Goal: Information Seeking & Learning: Understand process/instructions

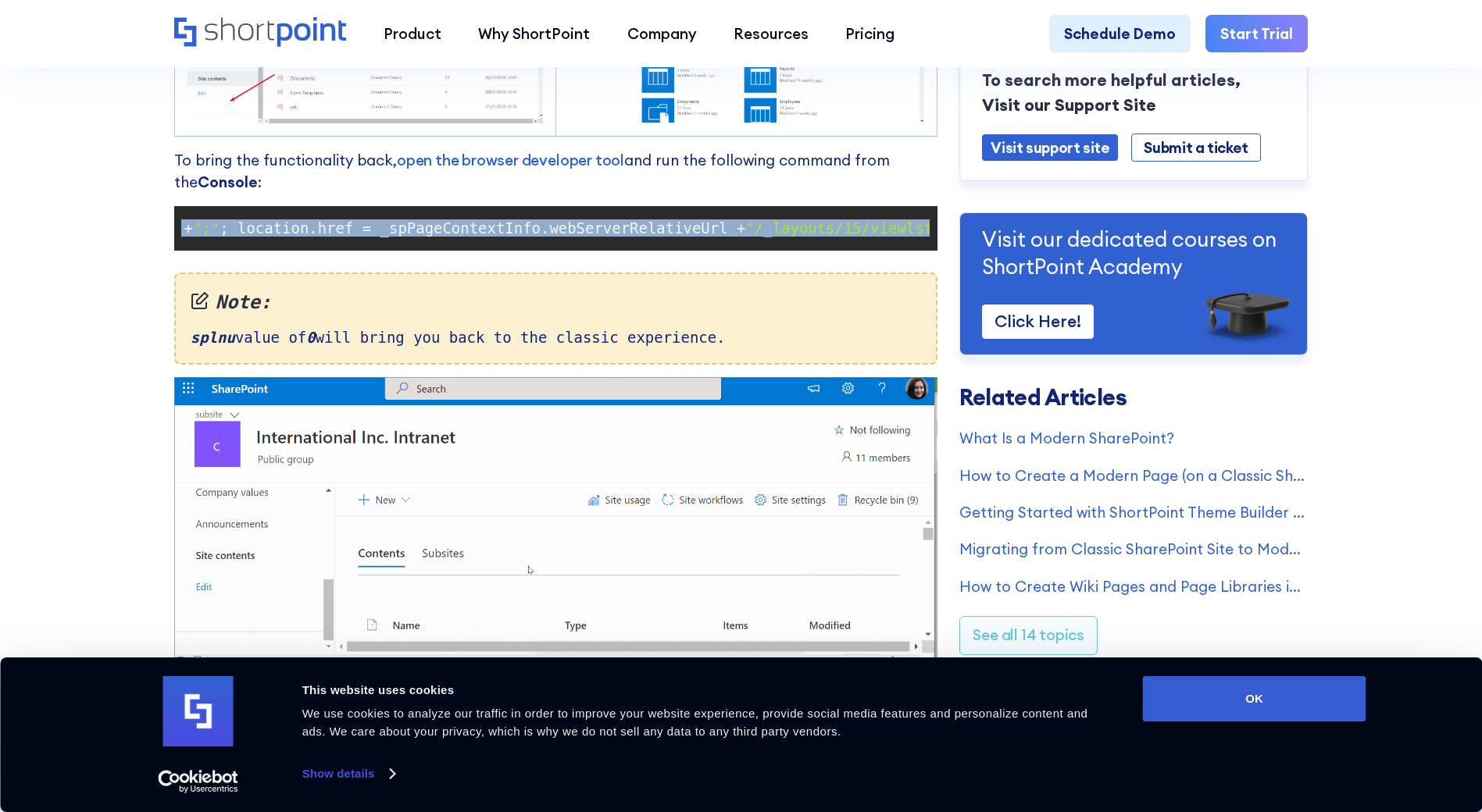
scroll to position [0, 550]
drag, startPoint x: 186, startPoint y: 238, endPoint x: 933, endPoint y: 239, distance: 747.0
click at [933, 239] on pre "document .cookie = "splnu=0;domain=" + window .location.hostname + ";" ; locati…" at bounding box center [555, 229] width 763 height 45
copy code "document .cookie = "splnu=0;domain=" + window .location.hostname + ";" ; locati…"
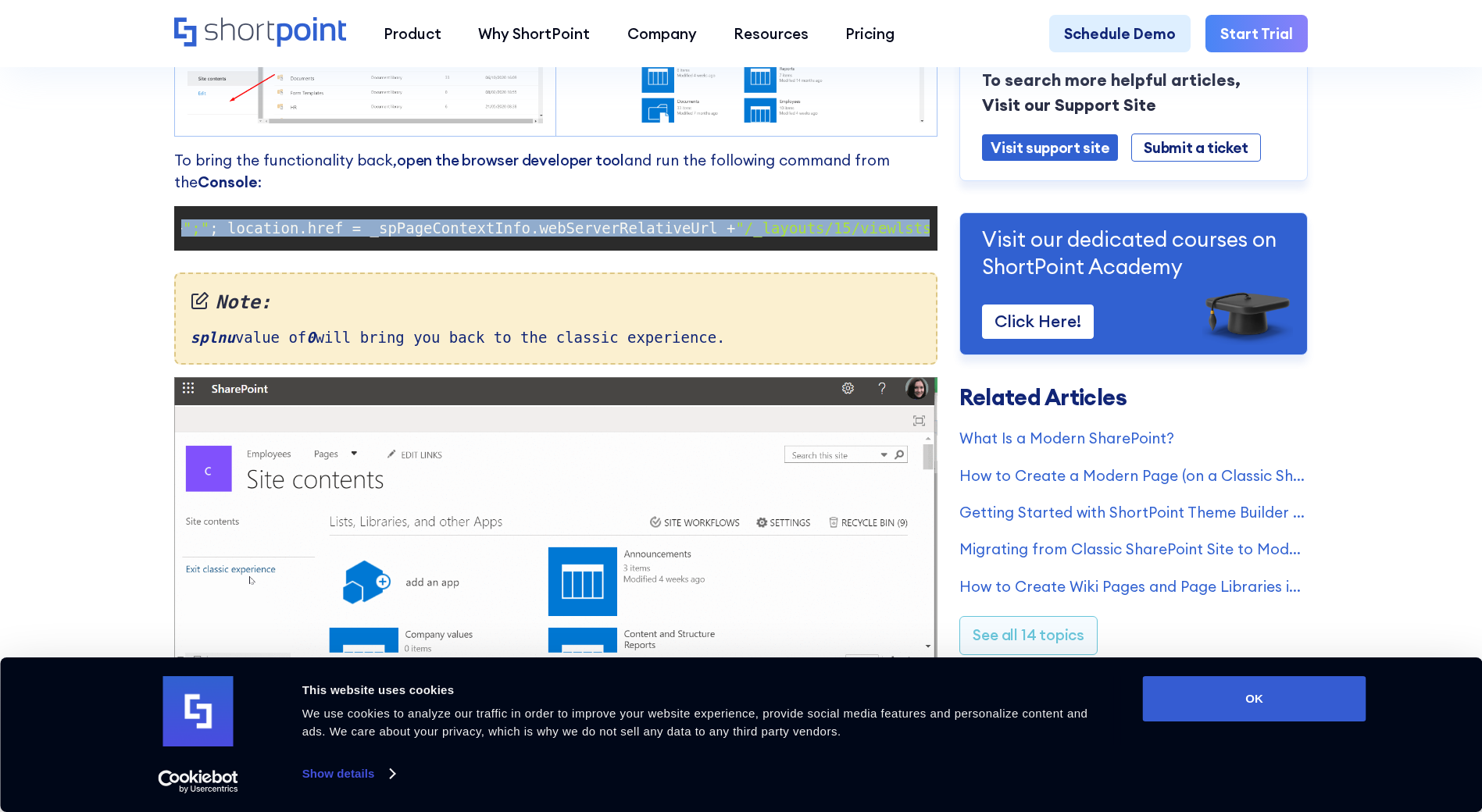
click at [472, 164] on link "open the browser developer tool" at bounding box center [510, 159] width 228 height 19
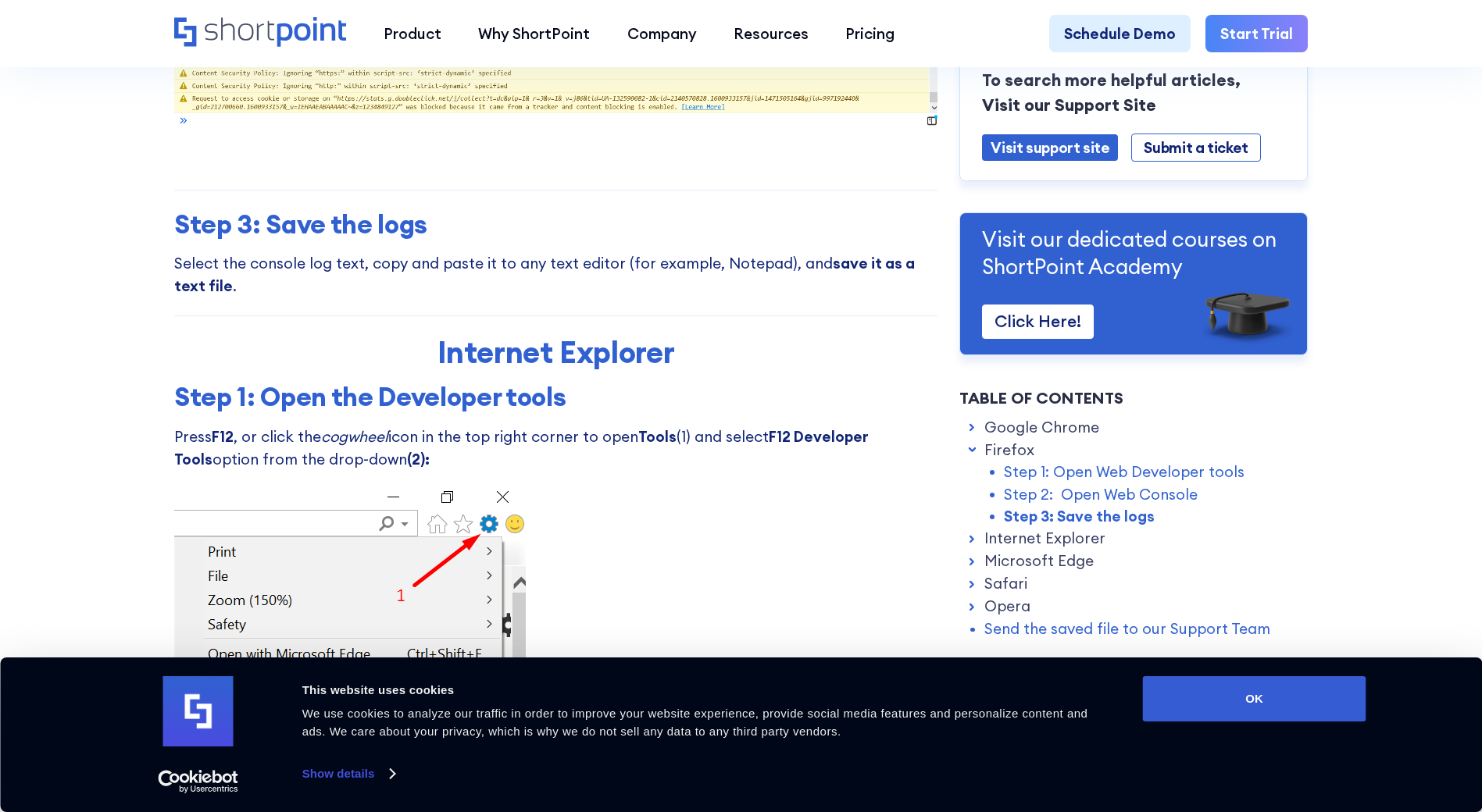
scroll to position [4061, 0]
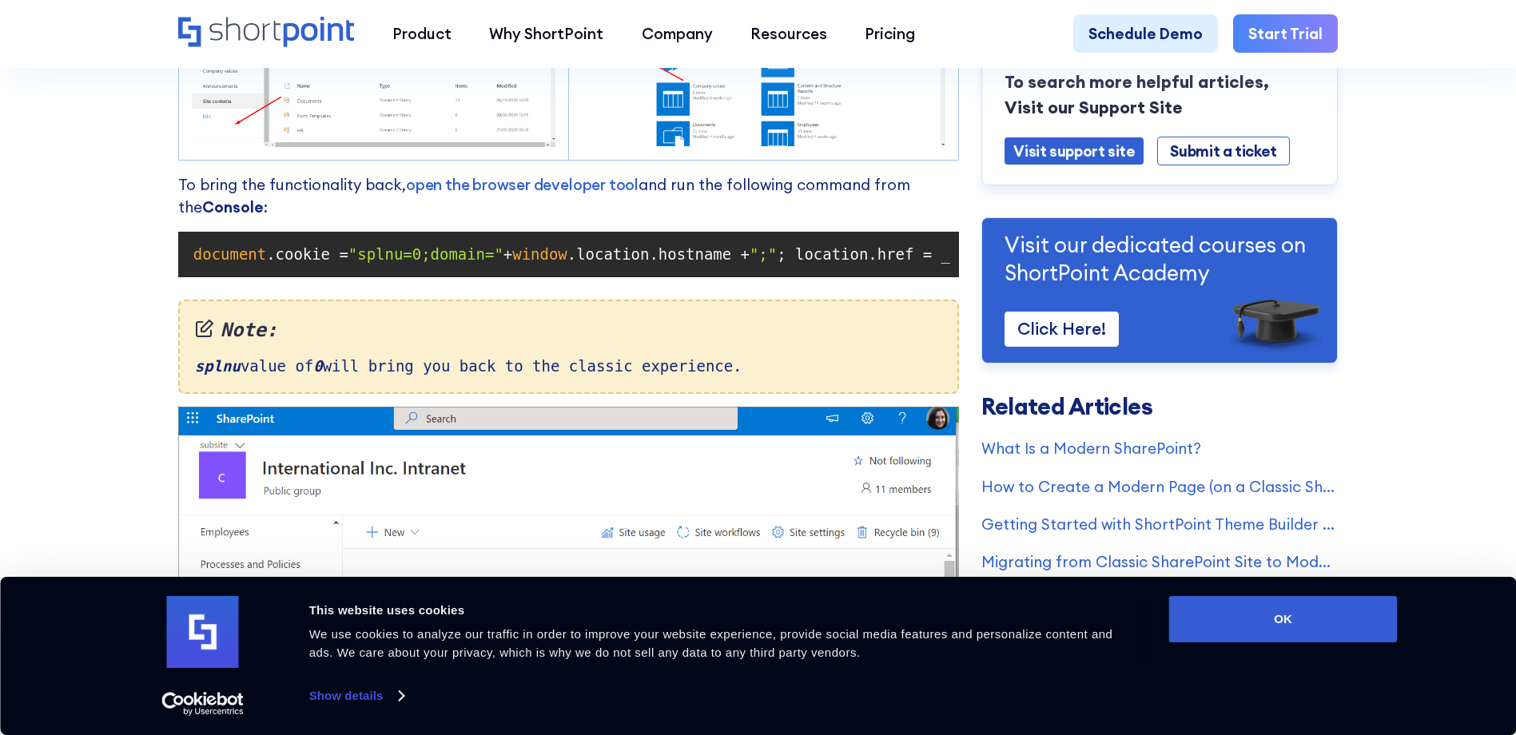
scroll to position [1439, 0]
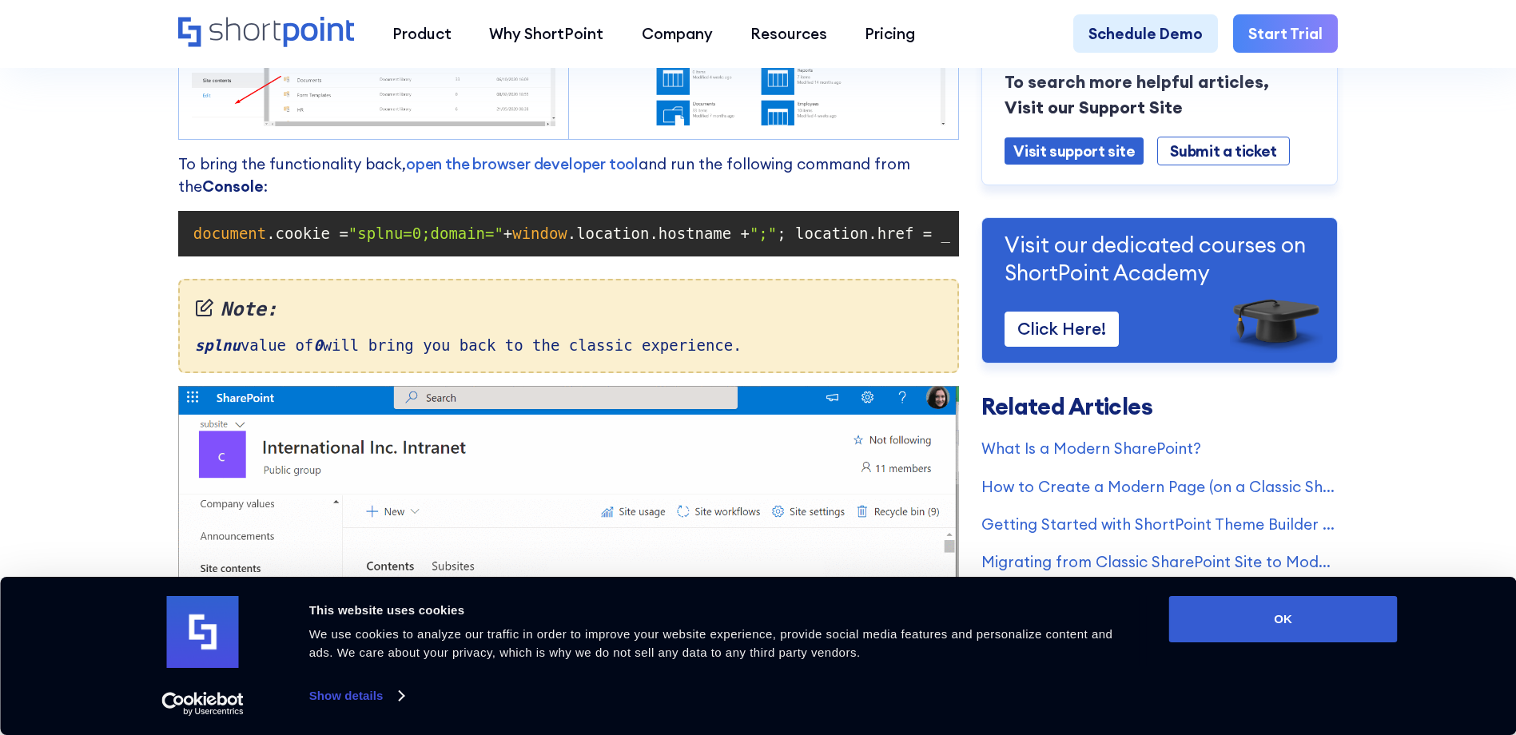
click at [193, 242] on span "document" at bounding box center [229, 234] width 73 height 18
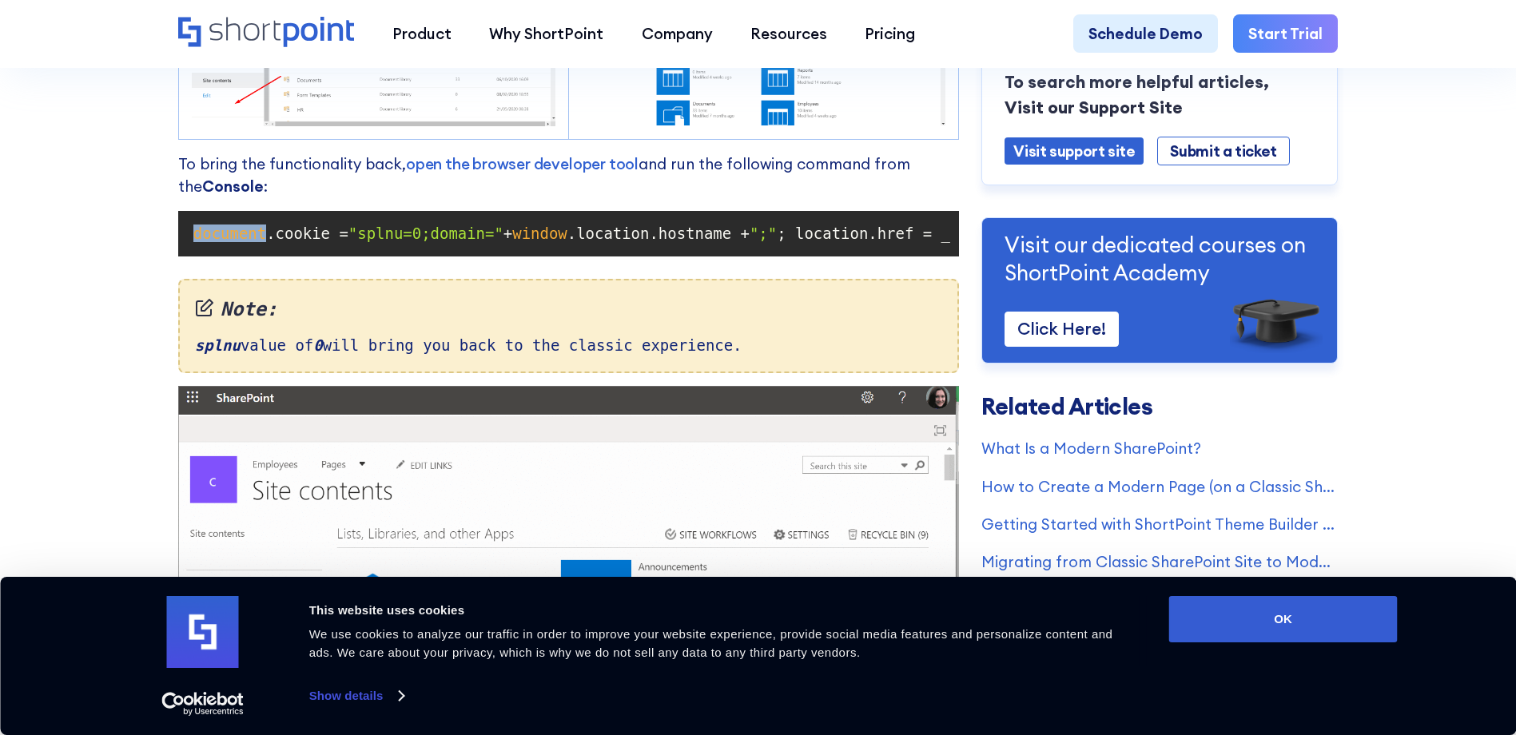
click at [193, 242] on span "document" at bounding box center [229, 234] width 73 height 18
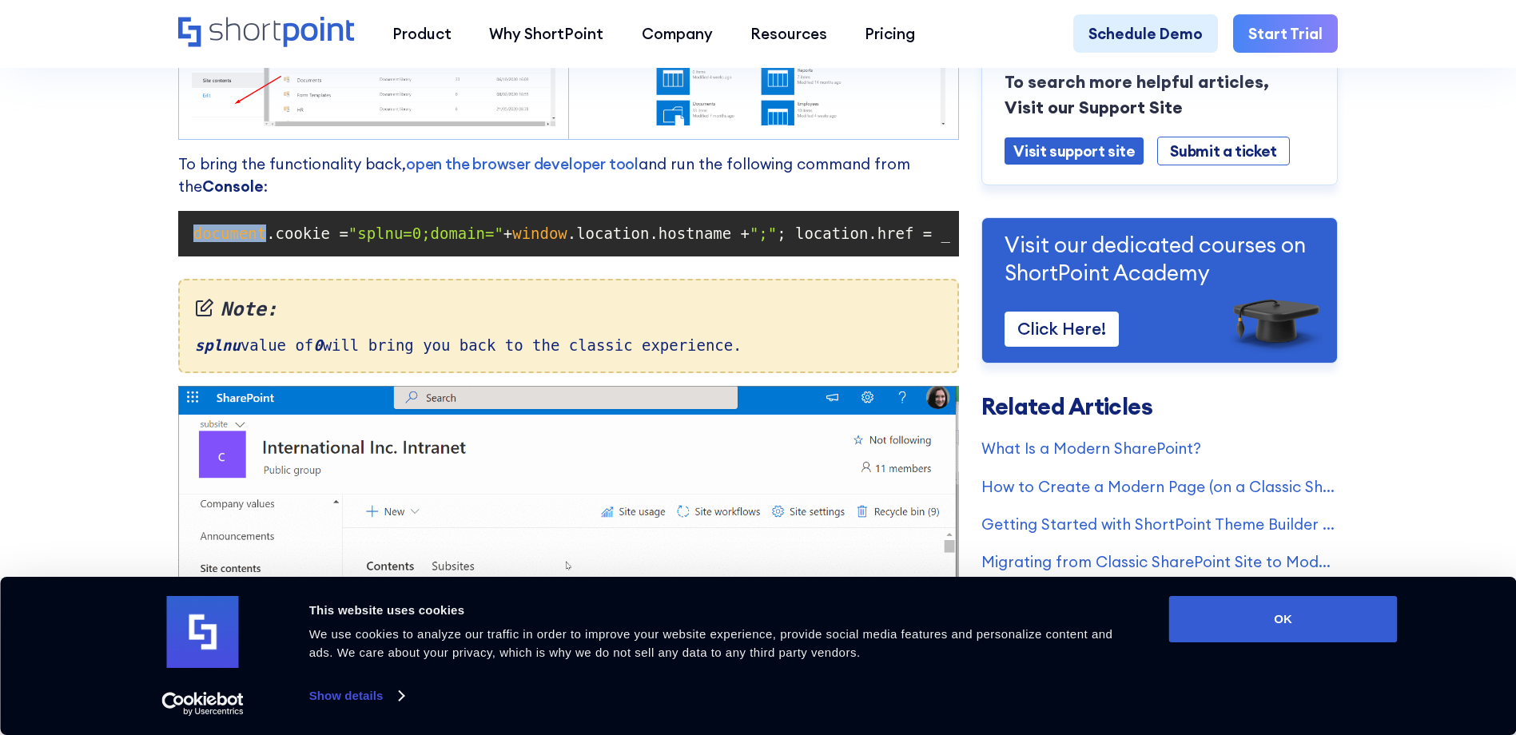
click at [193, 242] on span "document" at bounding box center [229, 234] width 73 height 18
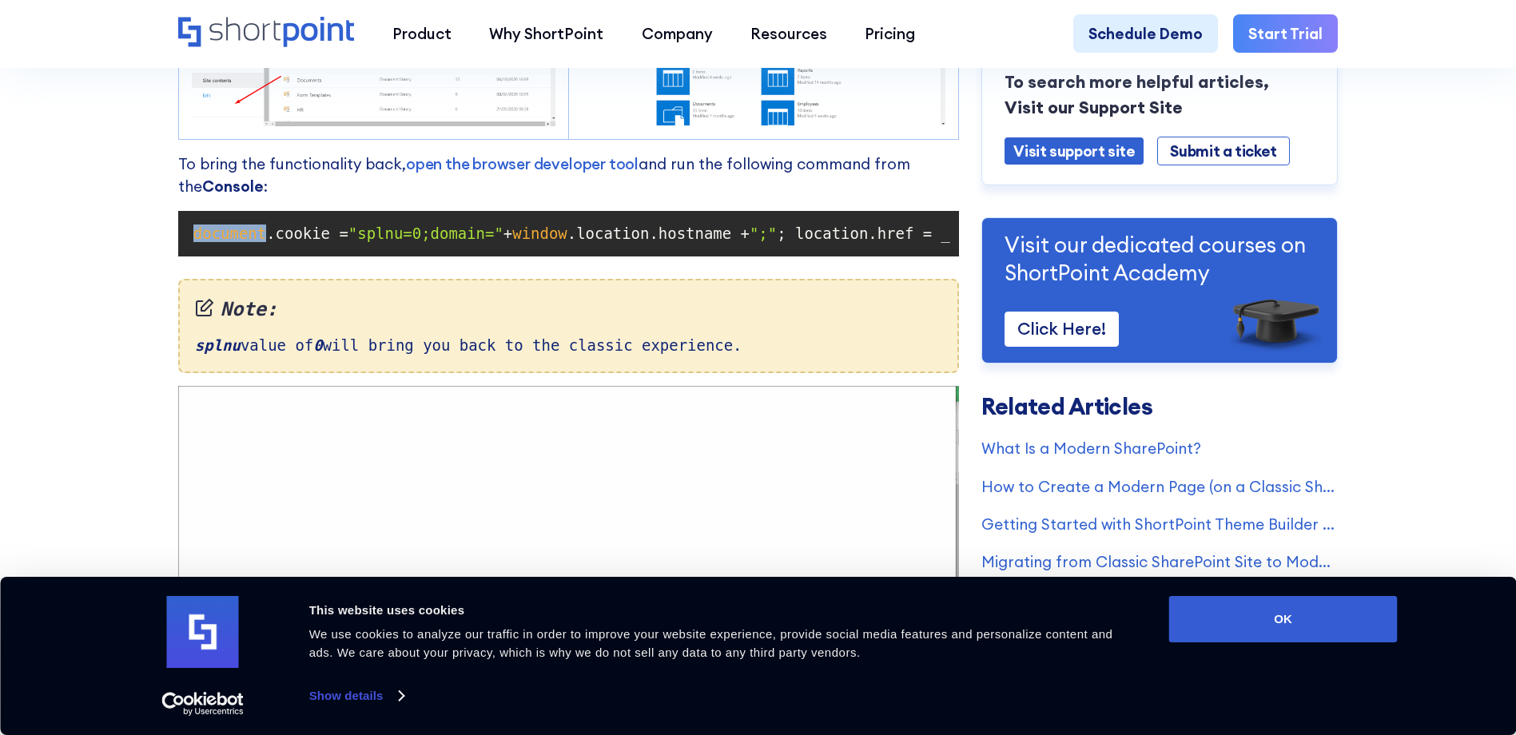
drag, startPoint x: 192, startPoint y: 247, endPoint x: 240, endPoint y: 241, distance: 48.3
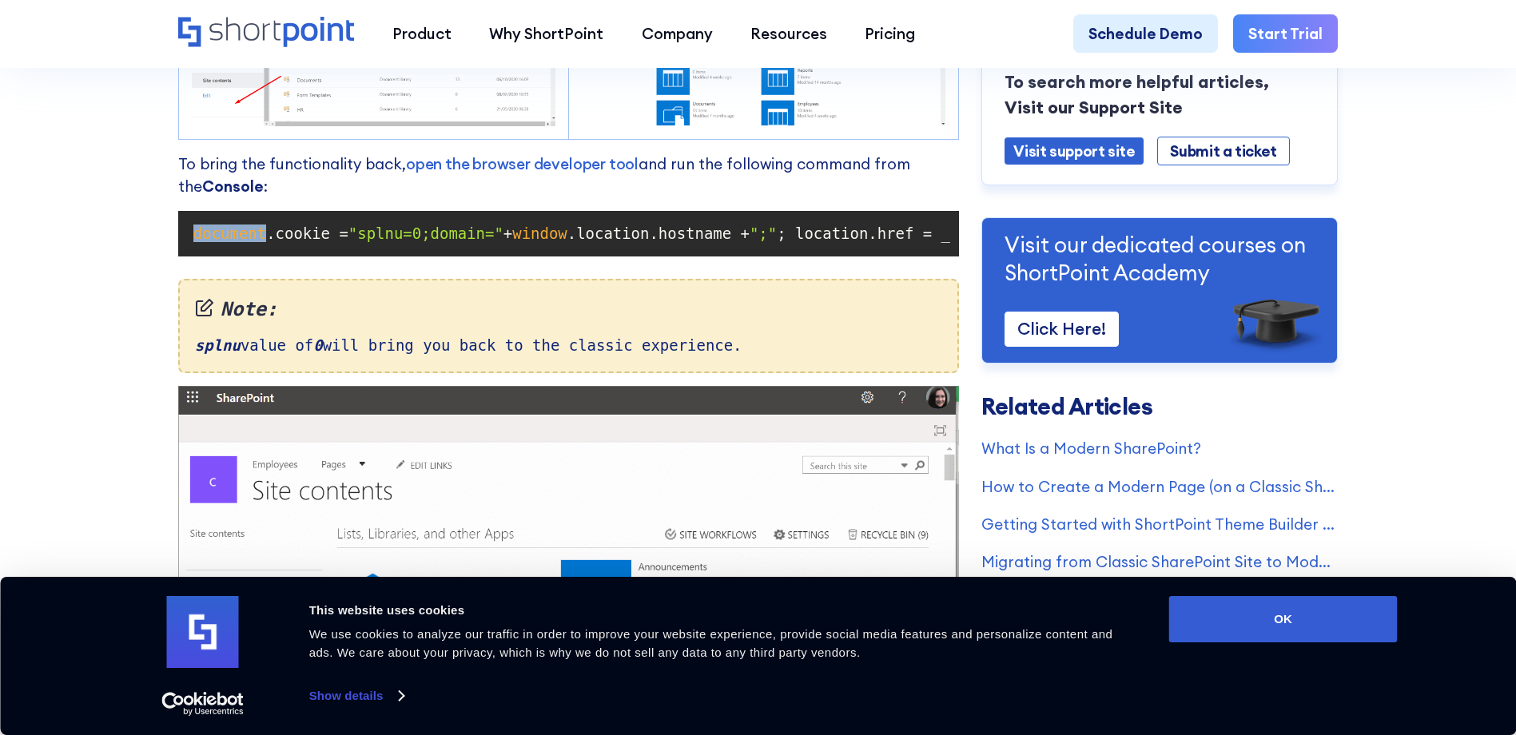
click at [240, 241] on span "document" at bounding box center [229, 234] width 73 height 18
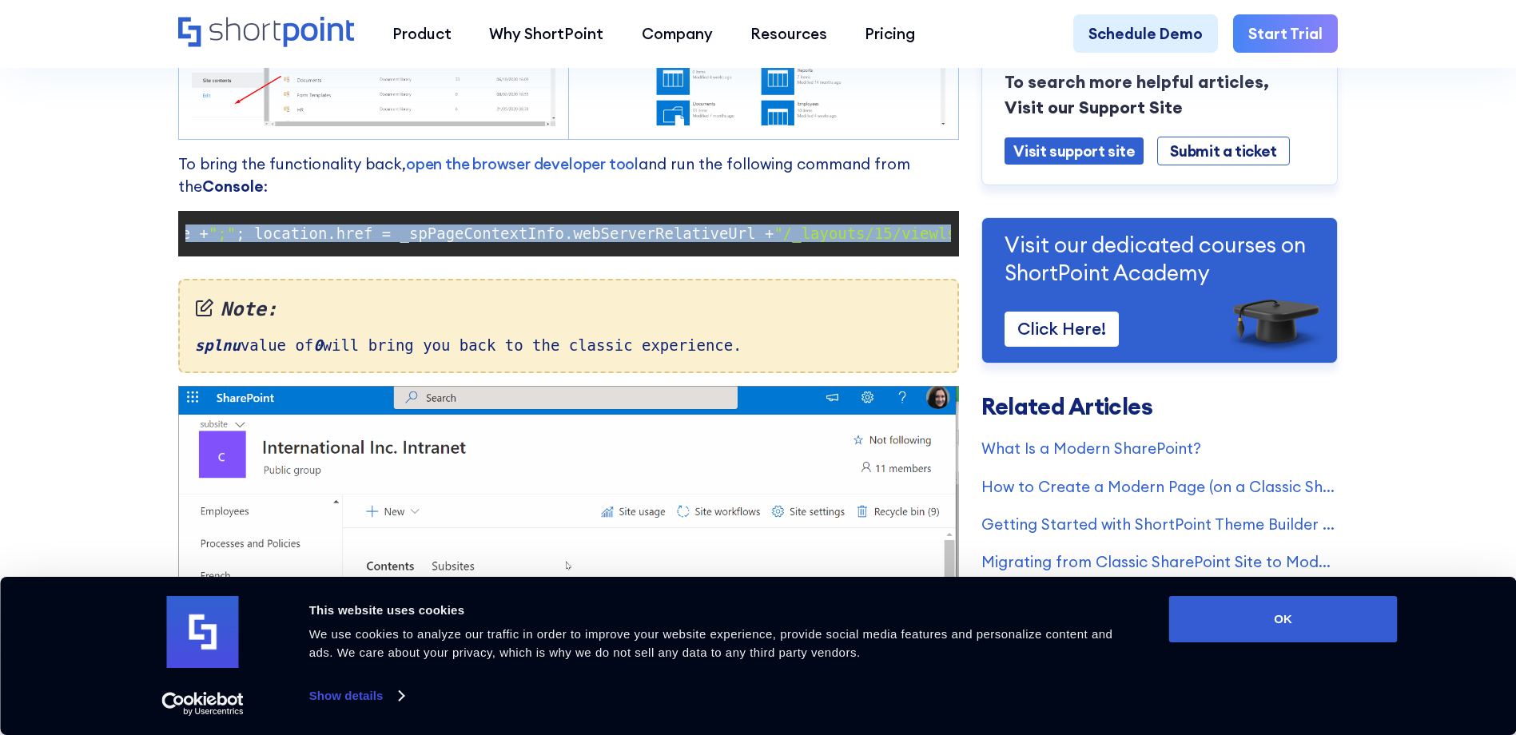
scroll to position [0, 563]
drag, startPoint x: 189, startPoint y: 247, endPoint x: 961, endPoint y: 247, distance: 771.3
copy code "document .cookie = "splnu=0;domain=" + window .location.hostname + ";" ; locati…"
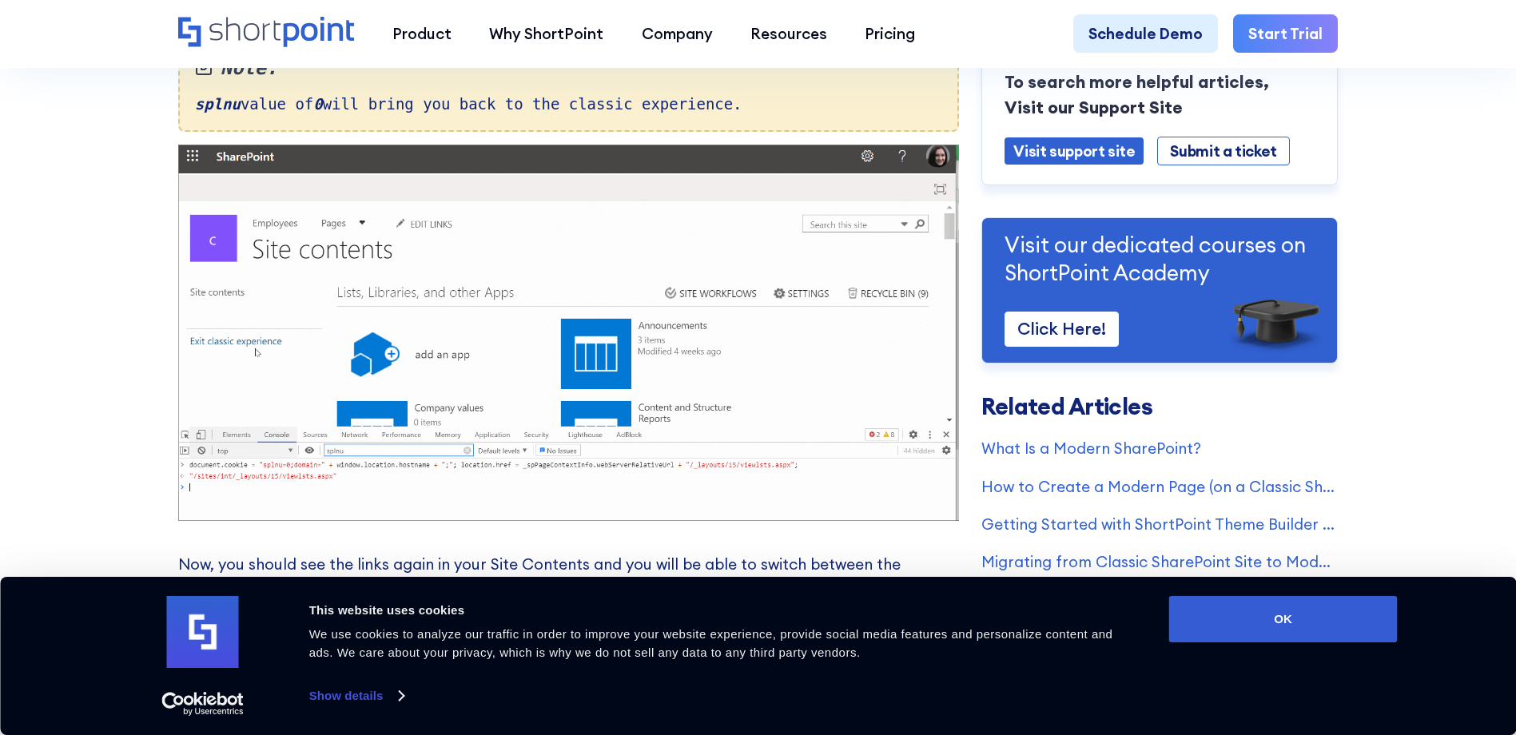
scroll to position [1679, 0]
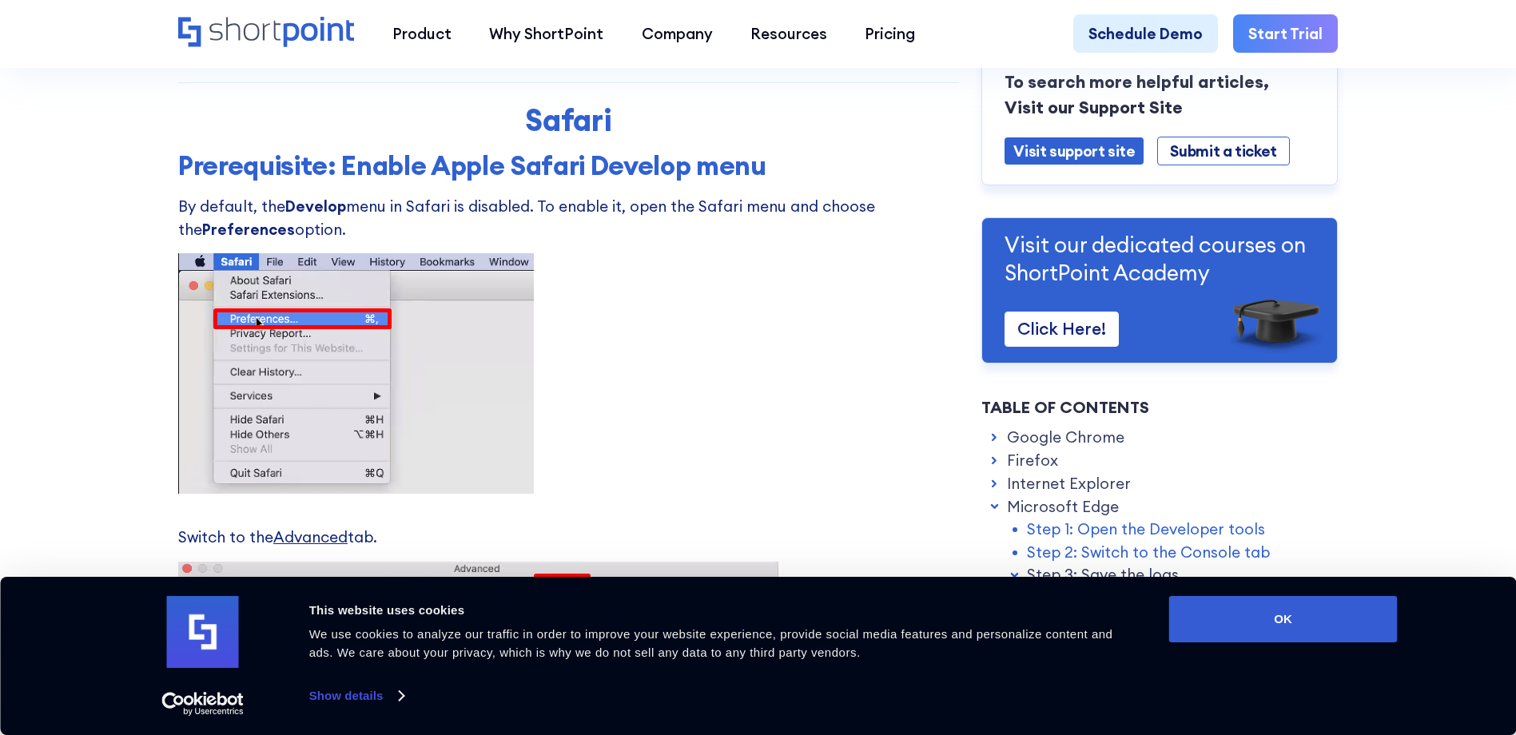
scroll to position [7194, 0]
